Goal: Navigation & Orientation: Find specific page/section

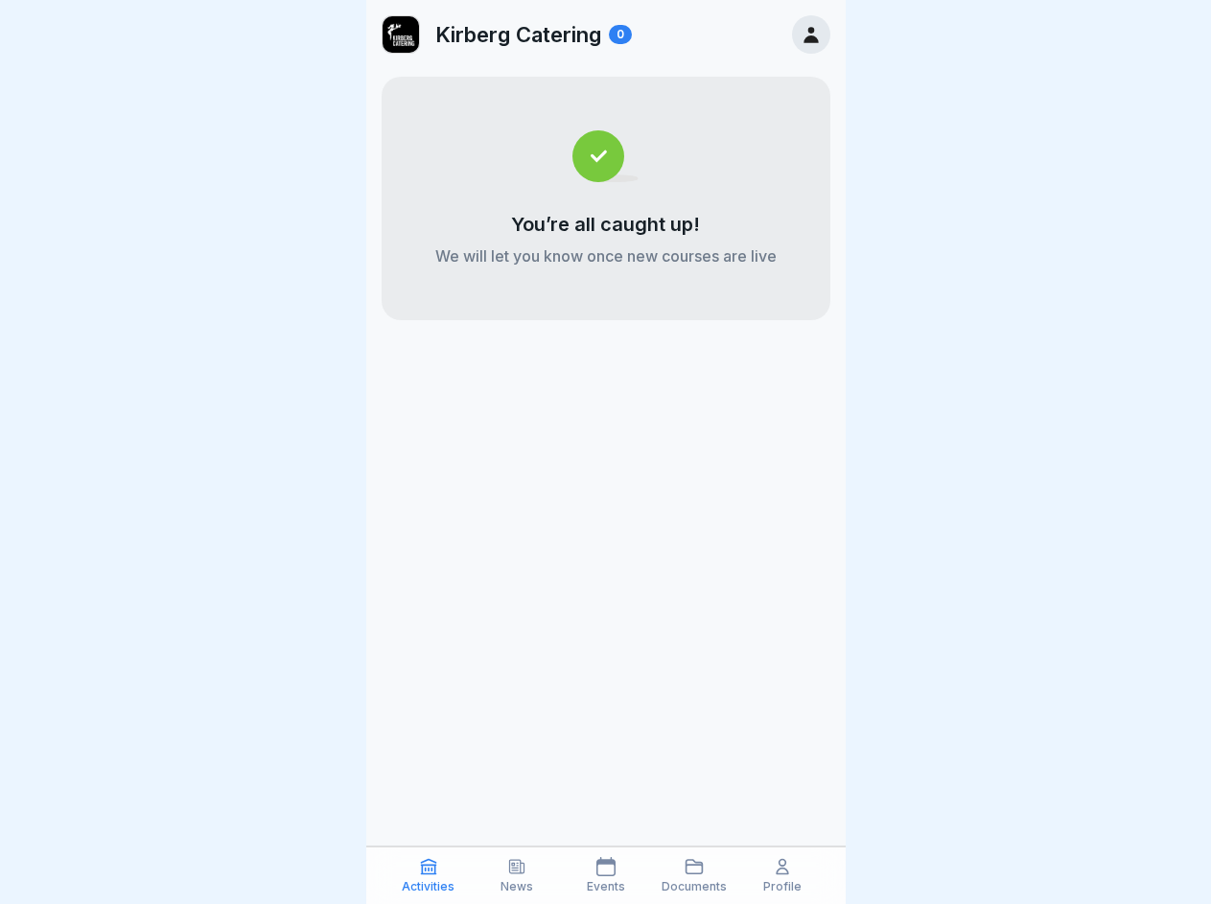
click at [429, 875] on icon at bounding box center [428, 866] width 19 height 19
click at [517, 875] on icon at bounding box center [516, 866] width 19 height 19
click at [605, 875] on icon at bounding box center [605, 866] width 19 height 19
click at [694, 875] on icon at bounding box center [694, 866] width 19 height 19
click at [782, 875] on icon at bounding box center [782, 866] width 19 height 19
